Goal: Task Accomplishment & Management: Use online tool/utility

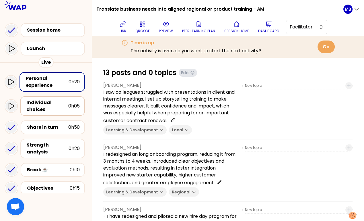
scroll to position [101, 0]
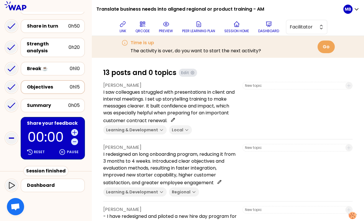
click at [46, 88] on div "Objectives" at bounding box center [48, 86] width 43 height 7
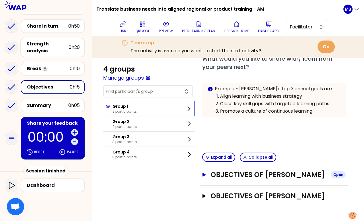
click at [250, 171] on h3 "Objectives of [PERSON_NAME]" at bounding box center [269, 174] width 116 height 9
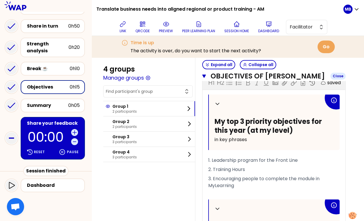
scroll to position [17, 0]
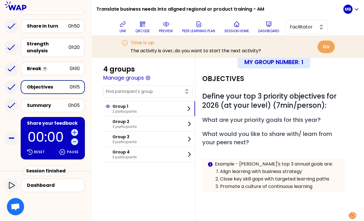
click at [263, 37] on div "Time is up The activity is over, do you want to start the next activity? Go" at bounding box center [228, 47] width 220 height 22
click at [272, 24] on button "Dashboard" at bounding box center [269, 26] width 26 height 17
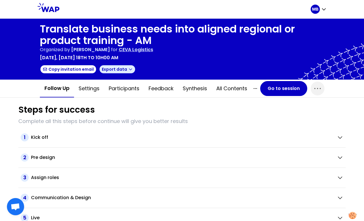
click at [129, 69] on button "Export data" at bounding box center [117, 69] width 37 height 9
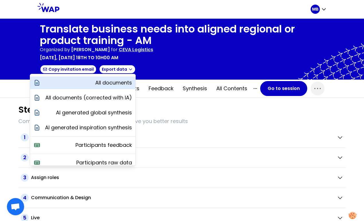
click at [119, 78] on div "All documents" at bounding box center [82, 82] width 105 height 13
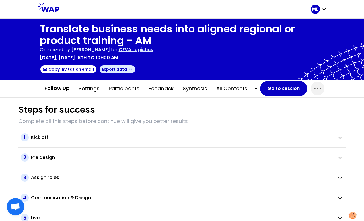
click at [128, 67] on icon "button" at bounding box center [130, 69] width 5 height 5
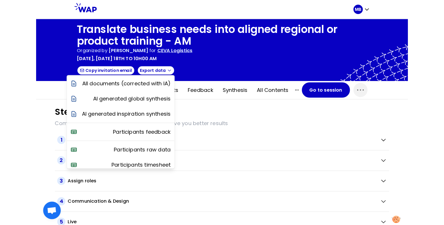
scroll to position [20, 0]
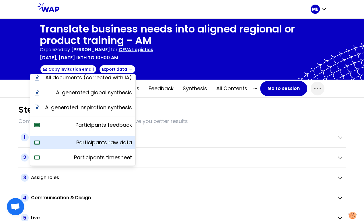
click at [107, 143] on p "Participants raw data" at bounding box center [104, 142] width 56 height 8
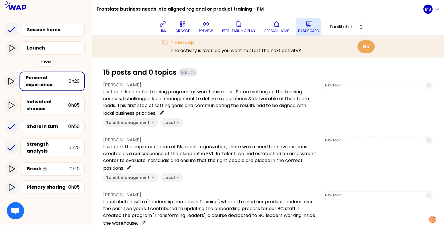
click at [306, 27] on icon at bounding box center [308, 24] width 7 height 7
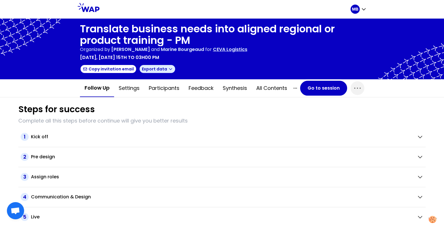
click at [164, 71] on button "Export data" at bounding box center [157, 69] width 37 height 9
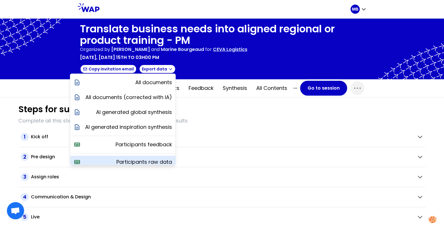
scroll to position [20, 0]
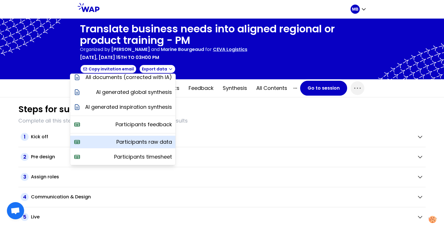
click at [138, 141] on p "Participants raw data" at bounding box center [144, 142] width 56 height 8
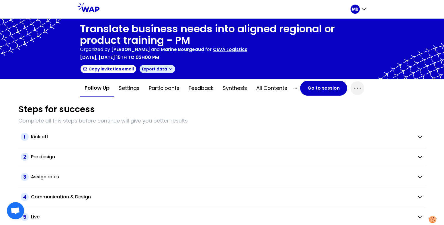
click at [149, 68] on button "Export data" at bounding box center [157, 69] width 37 height 9
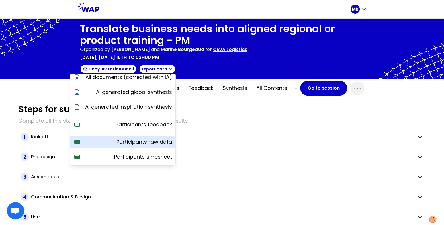
click at [141, 146] on div "Participants raw data" at bounding box center [122, 142] width 105 height 13
